Goal: Task Accomplishment & Management: Use online tool/utility

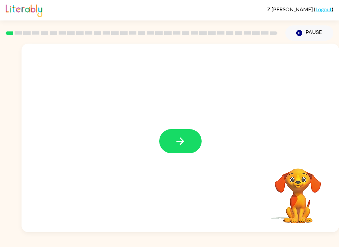
click at [176, 140] on icon "button" at bounding box center [180, 142] width 12 height 12
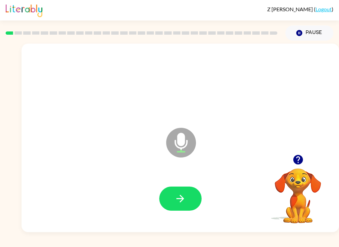
click at [168, 207] on button "button" at bounding box center [180, 199] width 42 height 24
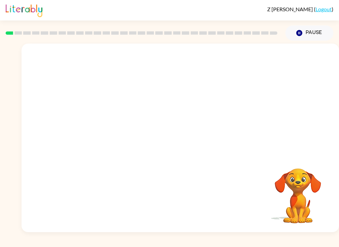
click at [306, 195] on video "Your browser must support playing .mp4 files to use Literably. Please try using…" at bounding box center [298, 191] width 66 height 66
click at [305, 211] on video "Your browser must support playing .mp4 files to use Literably. Please try using…" at bounding box center [298, 191] width 66 height 66
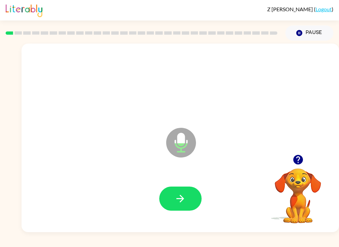
click at [176, 199] on icon "button" at bounding box center [180, 199] width 12 height 12
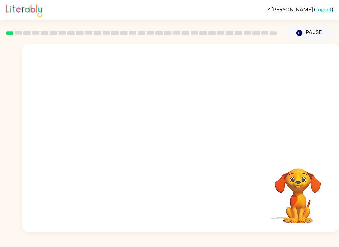
click at [275, 143] on div at bounding box center [180, 138] width 317 height 189
click at [285, 165] on video "Your browser must support playing .mp4 files to use Literably. Please try using…" at bounding box center [298, 191] width 66 height 66
click at [309, 31] on button "Pause Pause" at bounding box center [309, 32] width 48 height 15
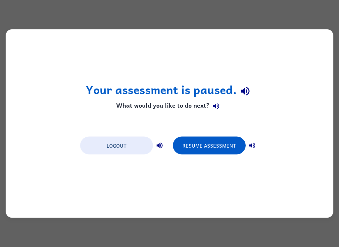
click at [227, 167] on div "Your assessment is paused. What would you like to do next? Logout Resume Assess…" at bounding box center [170, 123] width 328 height 189
click at [224, 148] on button "Resume Assessment" at bounding box center [209, 146] width 73 height 18
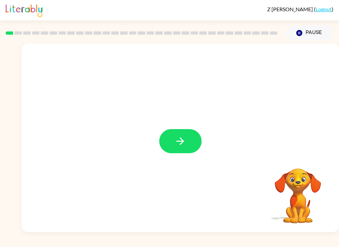
click at [187, 147] on button "button" at bounding box center [180, 141] width 42 height 24
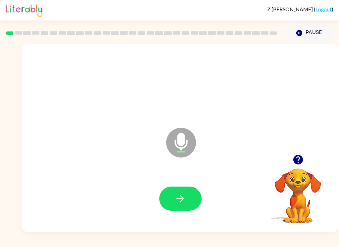
click at [194, 198] on button "button" at bounding box center [180, 199] width 42 height 24
click at [176, 195] on icon "button" at bounding box center [180, 199] width 12 height 12
click at [176, 197] on icon "button" at bounding box center [180, 199] width 12 height 12
click at [171, 202] on button "button" at bounding box center [180, 199] width 42 height 24
click at [177, 203] on icon "button" at bounding box center [180, 199] width 12 height 12
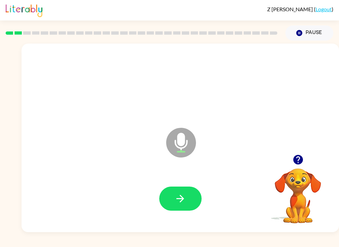
click at [178, 199] on icon "button" at bounding box center [180, 199] width 8 height 8
click at [178, 194] on icon "button" at bounding box center [180, 199] width 12 height 12
click at [175, 196] on icon "button" at bounding box center [180, 199] width 12 height 12
click at [185, 193] on button "button" at bounding box center [180, 199] width 42 height 24
click at [178, 204] on icon "button" at bounding box center [180, 199] width 12 height 12
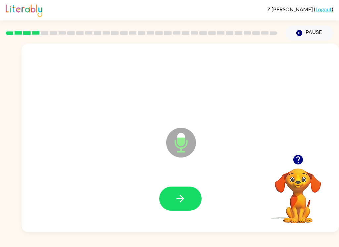
click at [186, 201] on icon "button" at bounding box center [180, 199] width 12 height 12
click at [174, 199] on button "button" at bounding box center [180, 199] width 42 height 24
click at [177, 195] on icon "button" at bounding box center [180, 199] width 12 height 12
click at [174, 204] on button "button" at bounding box center [180, 199] width 42 height 24
click at [181, 211] on button "button" at bounding box center [180, 199] width 42 height 24
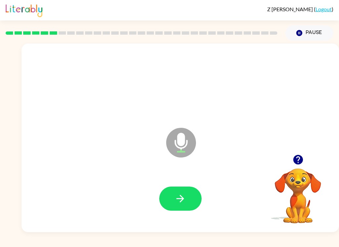
click at [175, 205] on icon "button" at bounding box center [180, 199] width 12 height 12
click at [173, 206] on button "button" at bounding box center [180, 199] width 42 height 24
click at [187, 201] on button "button" at bounding box center [180, 199] width 42 height 24
click at [177, 201] on icon "button" at bounding box center [180, 199] width 12 height 12
click at [176, 205] on icon "button" at bounding box center [180, 199] width 12 height 12
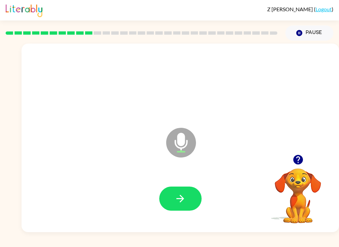
click at [191, 206] on button "button" at bounding box center [180, 199] width 42 height 24
click at [172, 198] on button "button" at bounding box center [180, 199] width 42 height 24
click at [174, 191] on button "button" at bounding box center [180, 199] width 42 height 24
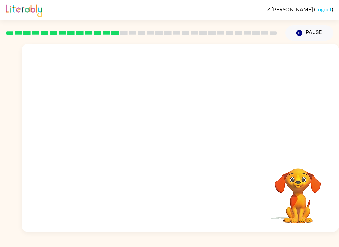
click at [168, 241] on div "Z Hyman ( Logout ) Pause Pause Your browser must support playing .mp4 files to …" at bounding box center [169, 123] width 339 height 247
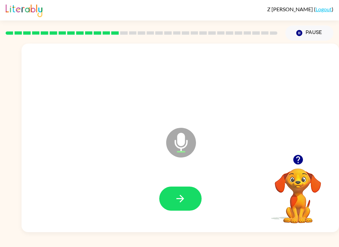
click at [171, 197] on button "button" at bounding box center [180, 199] width 42 height 24
click at [187, 210] on button "button" at bounding box center [180, 199] width 42 height 24
click at [171, 204] on button "button" at bounding box center [180, 199] width 42 height 24
click at [183, 201] on icon "button" at bounding box center [180, 199] width 12 height 12
click at [181, 202] on icon "button" at bounding box center [180, 199] width 8 height 8
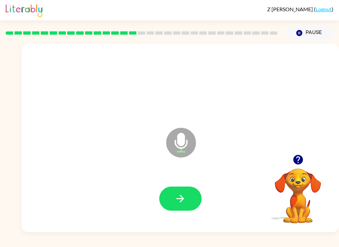
click at [189, 188] on button "button" at bounding box center [180, 199] width 42 height 24
click at [173, 209] on button "button" at bounding box center [180, 199] width 42 height 24
click at [185, 204] on icon "button" at bounding box center [180, 199] width 12 height 12
click at [178, 190] on button "button" at bounding box center [180, 199] width 42 height 24
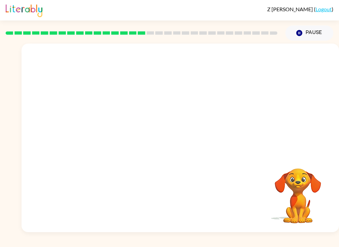
click at [304, 195] on video "Your browser must support playing .mp4 files to use Literably. Please try using…" at bounding box center [298, 191] width 66 height 66
click at [303, 26] on button "Pause Pause" at bounding box center [309, 32] width 48 height 15
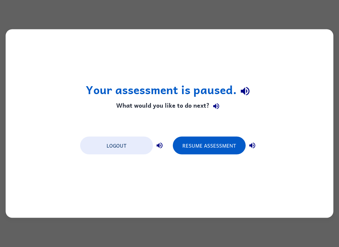
click at [317, 77] on div "Your assessment is paused. What would you like to do next? Logout Resume Assess…" at bounding box center [170, 123] width 328 height 189
click at [15, 17] on div "Your assessment is paused. What would you like to do next? Logout Resume Assess…" at bounding box center [169, 123] width 339 height 247
click at [223, 146] on button "Resume Assessment" at bounding box center [209, 146] width 73 height 18
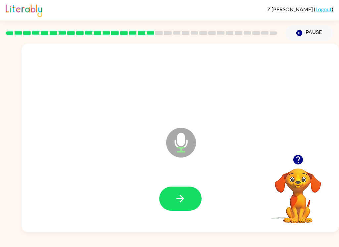
click at [185, 204] on icon "button" at bounding box center [180, 199] width 12 height 12
click at [184, 198] on icon "button" at bounding box center [180, 199] width 12 height 12
click at [177, 210] on button "button" at bounding box center [180, 199] width 42 height 24
click at [187, 201] on button "button" at bounding box center [180, 199] width 42 height 24
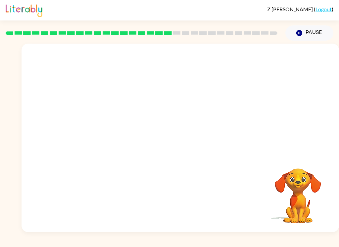
click at [238, 36] on div at bounding box center [142, 33] width 280 height 23
click at [240, 37] on div at bounding box center [142, 33] width 280 height 23
click at [248, 29] on div at bounding box center [142, 33] width 280 height 23
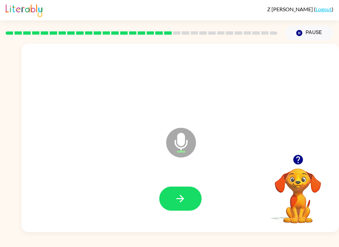
click at [184, 195] on icon "button" at bounding box center [180, 199] width 12 height 12
click at [181, 208] on button "button" at bounding box center [180, 199] width 42 height 24
click at [179, 206] on button "button" at bounding box center [180, 199] width 42 height 24
click at [196, 195] on button "button" at bounding box center [180, 199] width 42 height 24
click at [177, 191] on button "button" at bounding box center [180, 199] width 42 height 24
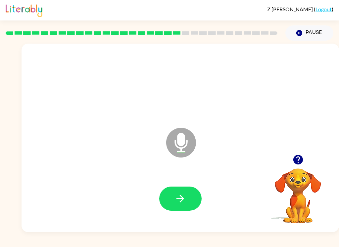
click at [174, 193] on button "button" at bounding box center [180, 199] width 42 height 24
click at [184, 207] on button "button" at bounding box center [180, 199] width 42 height 24
click at [191, 204] on button "button" at bounding box center [180, 199] width 42 height 24
click at [187, 196] on button "button" at bounding box center [180, 199] width 42 height 24
click at [181, 202] on icon "button" at bounding box center [180, 199] width 12 height 12
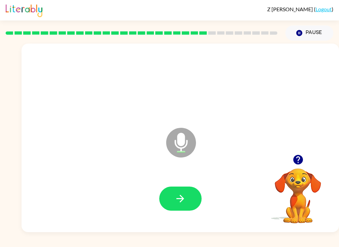
click at [186, 199] on button "button" at bounding box center [180, 199] width 42 height 24
click at [190, 198] on button "button" at bounding box center [180, 199] width 42 height 24
click at [184, 187] on button "button" at bounding box center [180, 199] width 42 height 24
click at [176, 202] on icon "button" at bounding box center [180, 199] width 12 height 12
click at [181, 198] on icon "button" at bounding box center [180, 199] width 12 height 12
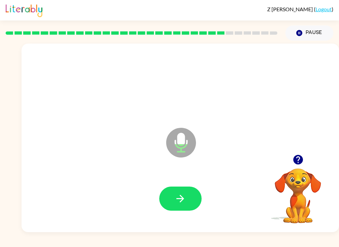
click at [196, 205] on button "button" at bounding box center [180, 199] width 42 height 24
click at [186, 211] on button "button" at bounding box center [180, 199] width 42 height 24
click at [175, 200] on icon "button" at bounding box center [180, 199] width 12 height 12
click at [184, 197] on icon "button" at bounding box center [180, 199] width 12 height 12
click at [180, 202] on icon "button" at bounding box center [180, 199] width 12 height 12
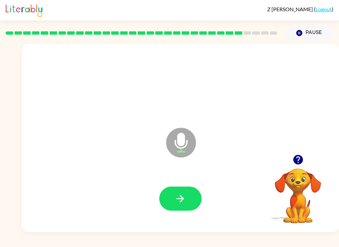
click at [189, 207] on button "button" at bounding box center [180, 199] width 42 height 24
click at [174, 201] on button "button" at bounding box center [180, 199] width 42 height 24
click at [184, 202] on icon "button" at bounding box center [180, 199] width 12 height 12
click at [179, 192] on button "button" at bounding box center [180, 199] width 42 height 24
click at [190, 207] on button "button" at bounding box center [180, 199] width 42 height 24
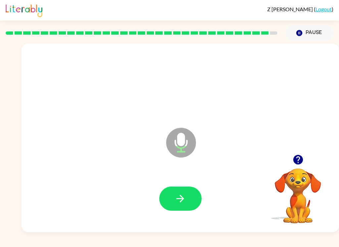
click at [184, 205] on icon "button" at bounding box center [180, 199] width 12 height 12
click at [187, 201] on button "button" at bounding box center [180, 199] width 42 height 24
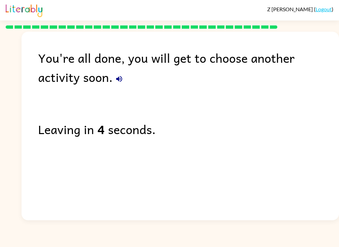
click at [112, 85] on button "button" at bounding box center [118, 78] width 13 height 13
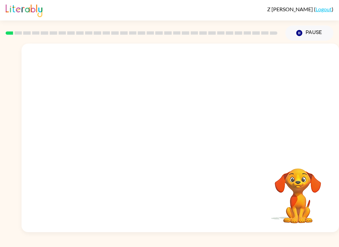
click at [302, 146] on div at bounding box center [180, 99] width 317 height 111
click at [295, 172] on video "Your browser must support playing .mp4 files to use Literably. Please try using…" at bounding box center [298, 191] width 66 height 66
click at [308, 158] on div "Your browser must support playing .mp4 files to use Literably. Please try using…" at bounding box center [180, 138] width 317 height 189
click at [307, 30] on button "Pause Pause" at bounding box center [309, 32] width 48 height 15
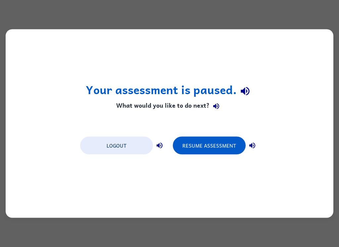
click at [220, 152] on button "Resume Assessment" at bounding box center [209, 146] width 73 height 18
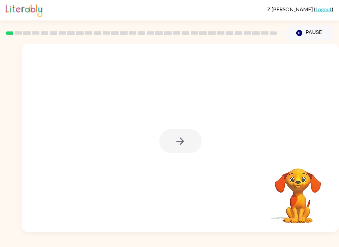
click at [5, 121] on div "Your browser must support playing .mp4 files to use Literably. Please try using…" at bounding box center [169, 137] width 339 height 192
click at [186, 154] on div at bounding box center [180, 138] width 317 height 189
click at [186, 144] on div at bounding box center [180, 141] width 42 height 24
click at [179, 145] on icon "button" at bounding box center [180, 142] width 12 height 12
click at [179, 145] on div at bounding box center [180, 138] width 317 height 189
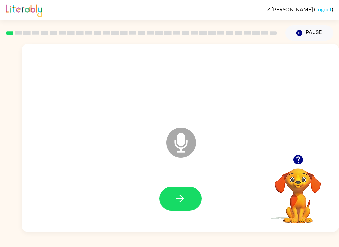
click at [185, 210] on button "button" at bounding box center [180, 199] width 42 height 24
click at [196, 143] on icon "Microphone The Microphone is here when it is your turn to talk" at bounding box center [213, 151] width 99 height 50
click at [301, 31] on icon "Pause" at bounding box center [298, 32] width 7 height 7
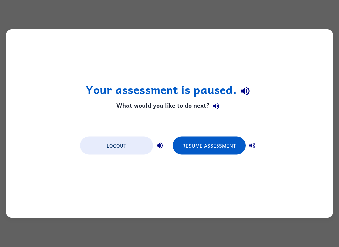
click at [199, 148] on button "Resume Assessment" at bounding box center [209, 146] width 73 height 18
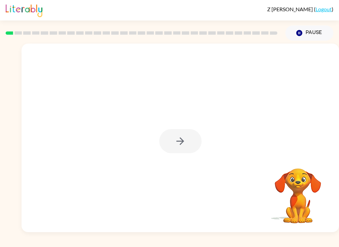
click at [186, 180] on div at bounding box center [180, 138] width 317 height 189
click at [191, 144] on button "button" at bounding box center [180, 141] width 42 height 24
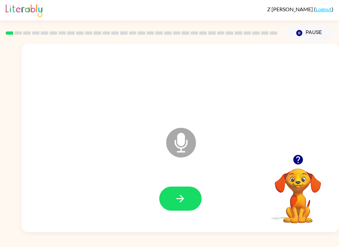
click at [325, 12] on link "Logout" at bounding box center [323, 9] width 16 height 6
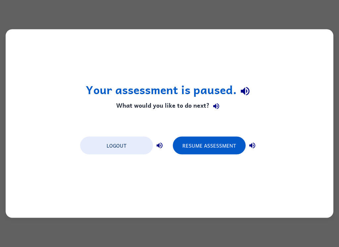
click at [227, 150] on button "Resume Assessment" at bounding box center [209, 146] width 73 height 18
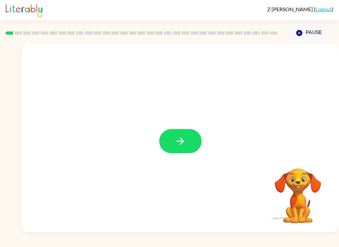
click at [179, 145] on icon "button" at bounding box center [180, 142] width 12 height 12
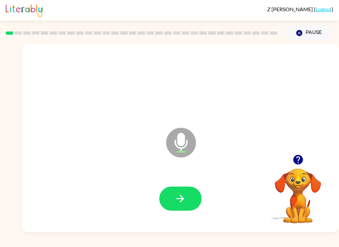
click at [171, 204] on button "button" at bounding box center [180, 199] width 42 height 24
click at [183, 203] on icon "button" at bounding box center [180, 199] width 12 height 12
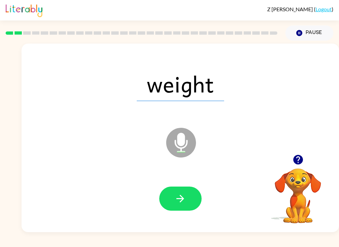
click at [178, 210] on button "button" at bounding box center [180, 199] width 42 height 24
click at [179, 201] on icon "button" at bounding box center [180, 199] width 12 height 12
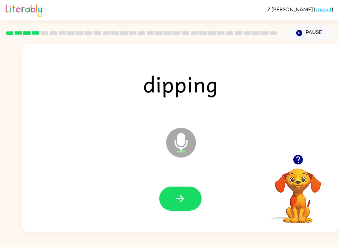
click at [176, 205] on button "button" at bounding box center [180, 199] width 42 height 24
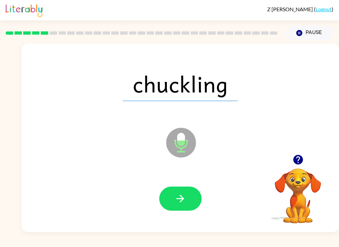
click at [182, 207] on button "button" at bounding box center [180, 199] width 42 height 24
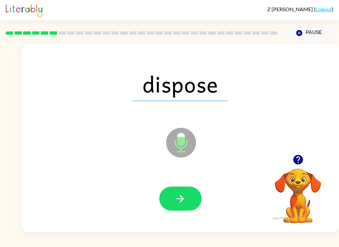
click at [178, 205] on button "button" at bounding box center [180, 199] width 42 height 24
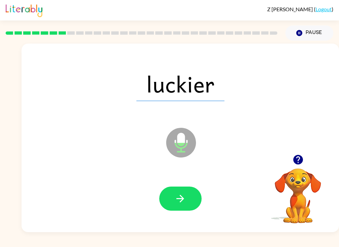
click at [166, 203] on button "button" at bounding box center [180, 199] width 42 height 24
click at [175, 200] on icon "button" at bounding box center [180, 199] width 12 height 12
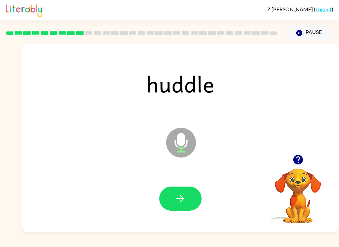
click at [174, 207] on button "button" at bounding box center [180, 199] width 42 height 24
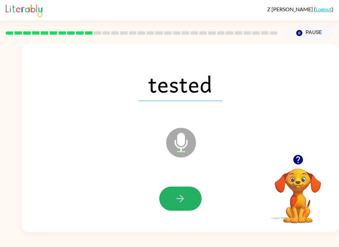
click at [180, 203] on icon "button" at bounding box center [180, 199] width 12 height 12
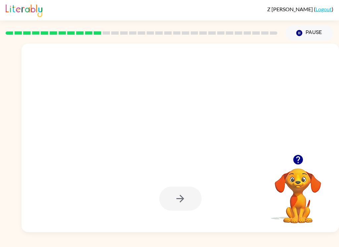
click at [157, 155] on div at bounding box center [180, 138] width 317 height 189
click at [176, 194] on div at bounding box center [180, 199] width 42 height 24
click at [303, 33] on button "Pause Pause" at bounding box center [309, 32] width 48 height 15
click at [304, 35] on button "Pause Pause" at bounding box center [309, 32] width 48 height 15
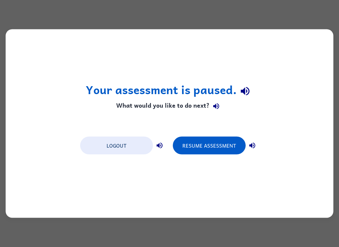
click at [236, 146] on button "Resume Assessment" at bounding box center [209, 146] width 73 height 18
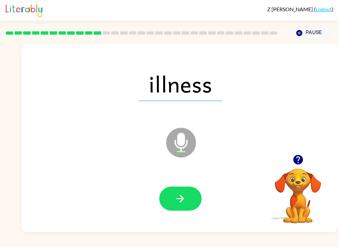
click at [176, 203] on icon "button" at bounding box center [180, 199] width 12 height 12
click at [178, 206] on button "button" at bounding box center [180, 199] width 42 height 24
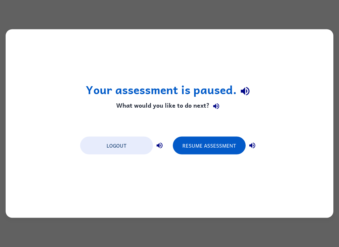
click at [234, 149] on button "Resume Assessment" at bounding box center [209, 146] width 73 height 18
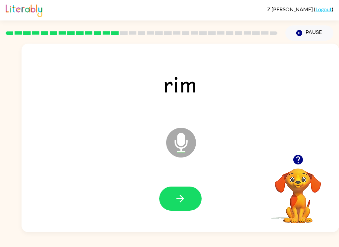
click at [167, 210] on button "button" at bounding box center [180, 199] width 42 height 24
click at [188, 207] on button "button" at bounding box center [180, 199] width 42 height 24
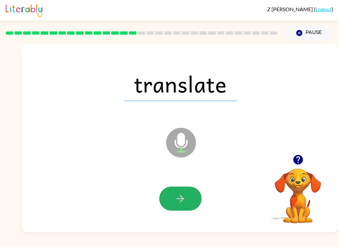
click at [161, 202] on button "button" at bounding box center [180, 199] width 42 height 24
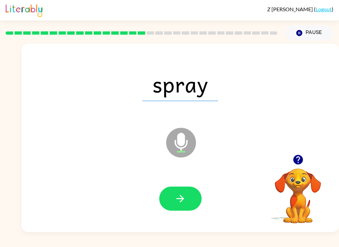
click at [171, 211] on button "button" at bounding box center [180, 199] width 42 height 24
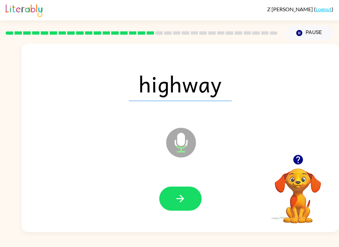
click at [181, 195] on icon "button" at bounding box center [180, 199] width 12 height 12
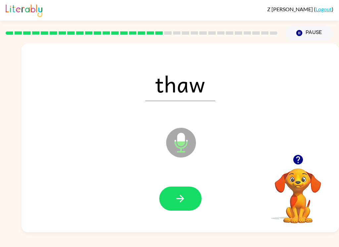
click at [181, 203] on icon "button" at bounding box center [180, 199] width 12 height 12
click at [183, 204] on icon "button" at bounding box center [180, 199] width 12 height 12
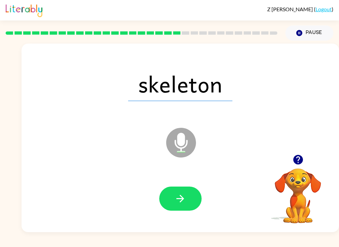
click at [186, 203] on icon "button" at bounding box center [180, 199] width 12 height 12
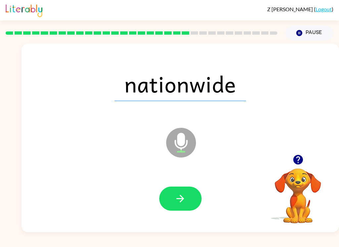
click at [174, 210] on button "button" at bounding box center [180, 199] width 42 height 24
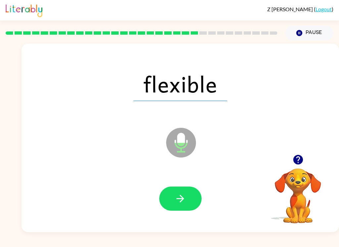
click at [184, 198] on icon "button" at bounding box center [180, 199] width 12 height 12
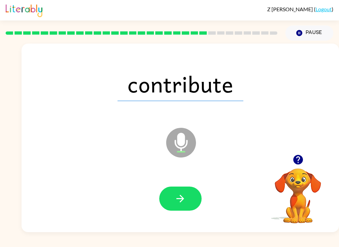
click at [179, 203] on icon "button" at bounding box center [180, 199] width 12 height 12
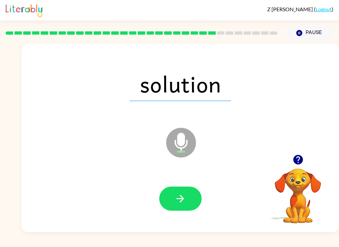
click at [184, 195] on icon "button" at bounding box center [180, 199] width 12 height 12
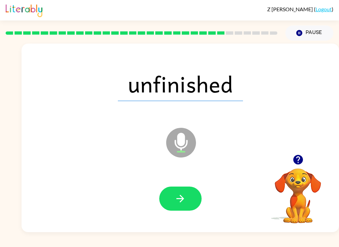
click at [173, 201] on button "button" at bounding box center [180, 199] width 42 height 24
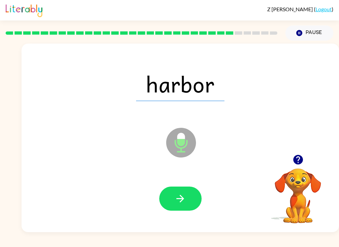
click at [182, 207] on button "button" at bounding box center [180, 199] width 42 height 24
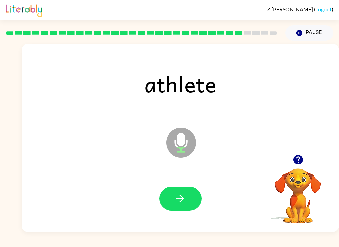
click at [180, 198] on icon "button" at bounding box center [180, 199] width 12 height 12
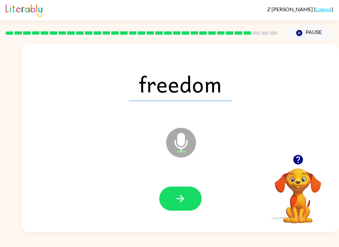
click at [170, 202] on button "button" at bounding box center [180, 199] width 42 height 24
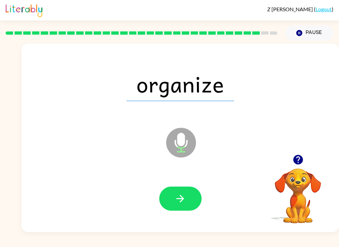
click at [176, 204] on icon "button" at bounding box center [180, 199] width 12 height 12
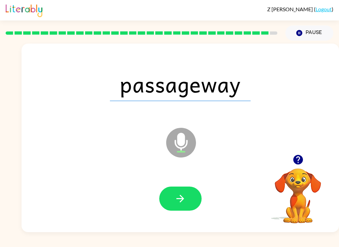
click at [173, 206] on button "button" at bounding box center [180, 199] width 42 height 24
